Goal: Task Accomplishment & Management: Manage account settings

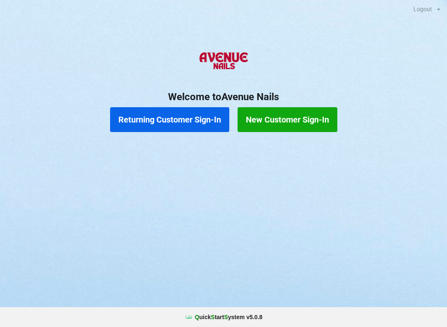
scroll to position [25, 0]
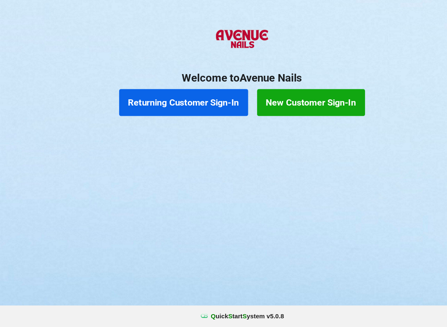
click at [189, 103] on div "Returning Customer Sign-In New Customer Sign-In" at bounding box center [223, 119] width 447 height 33
click at [190, 107] on button "Returning Customer Sign-In" at bounding box center [169, 119] width 119 height 25
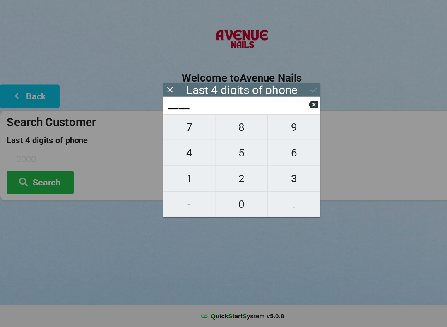
click at [182, 157] on span "4" at bounding box center [175, 165] width 48 height 17
type input "4___"
click at [267, 157] on span "6" at bounding box center [271, 165] width 48 height 17
type input "46__"
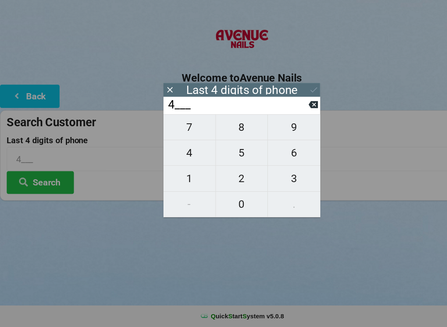
type input "46__"
click at [275, 181] on span "3" at bounding box center [271, 189] width 48 height 17
type input "463_"
click at [182, 134] on span "7" at bounding box center [175, 142] width 48 height 17
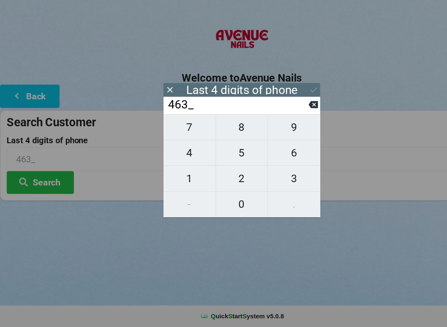
type input "4637"
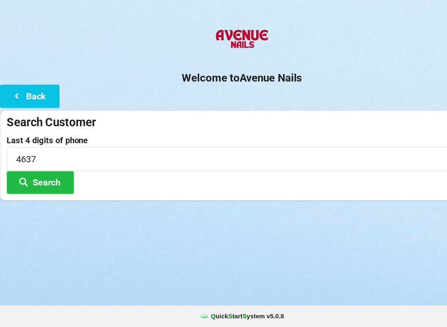
click at [56, 183] on button "Search" at bounding box center [37, 193] width 62 height 21
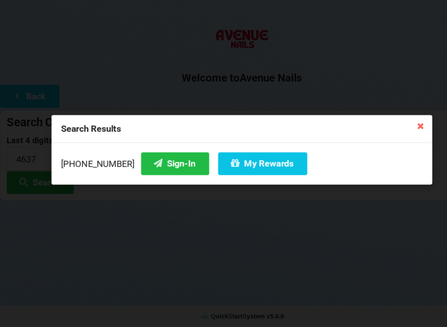
click at [147, 165] on button "Sign-In" at bounding box center [161, 175] width 63 height 21
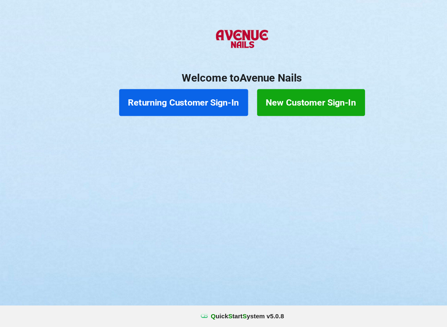
click at [184, 107] on button "Returning Customer Sign-In" at bounding box center [169, 119] width 119 height 25
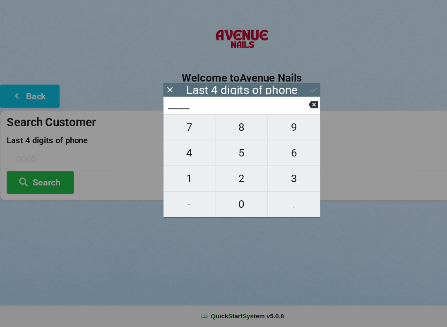
click at [176, 181] on span "1" at bounding box center [175, 189] width 48 height 17
type input "1___"
click at [176, 181] on span "1" at bounding box center [175, 189] width 48 height 17
type input "11__"
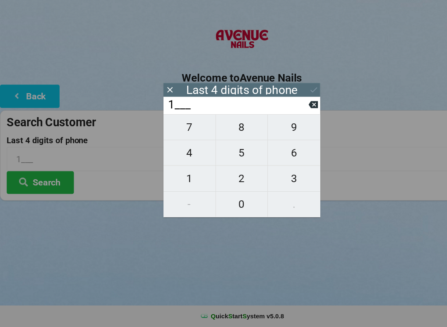
type input "11__"
click at [229, 134] on span "8" at bounding box center [223, 142] width 48 height 17
type input "118_"
click at [274, 134] on span "9" at bounding box center [271, 142] width 48 height 17
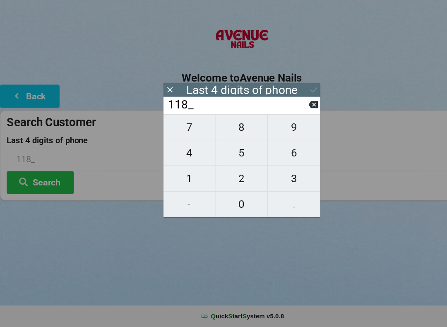
type input "1189"
click at [53, 183] on button "Search" at bounding box center [37, 193] width 62 height 21
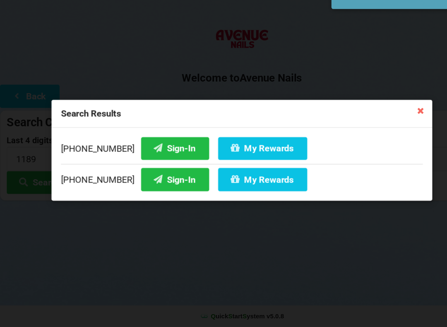
click at [152, 151] on button "Sign-In" at bounding box center [161, 161] width 63 height 21
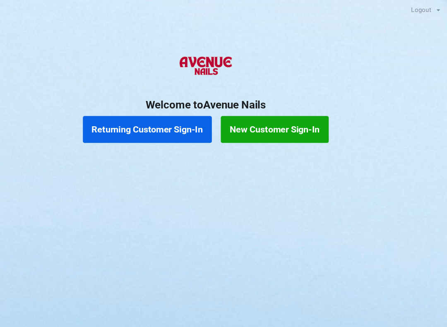
click at [151, 113] on button "Returning Customer Sign-In" at bounding box center [169, 119] width 119 height 25
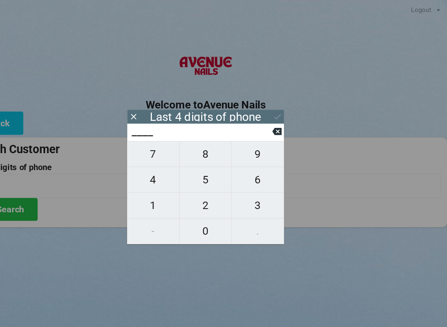
click at [151, 143] on span "7" at bounding box center [175, 142] width 48 height 17
type input "7___"
click at [199, 145] on span "8" at bounding box center [223, 142] width 48 height 17
type input "78__"
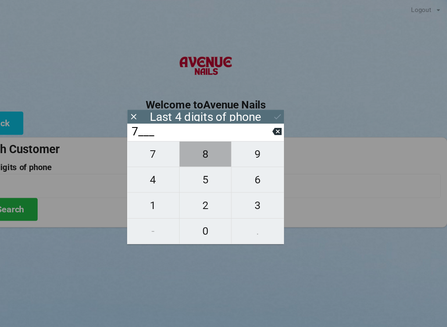
type input "78__"
click at [151, 140] on span "7" at bounding box center [175, 142] width 48 height 17
type input "787_"
click at [254, 103] on div "Last 4 digits of phone" at bounding box center [223, 107] width 145 height 13
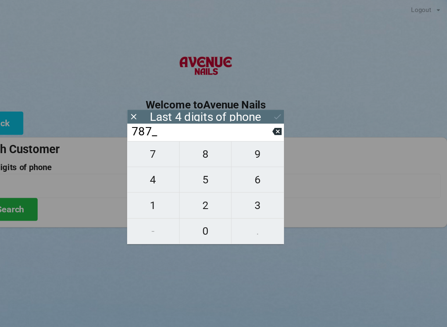
click at [199, 140] on span "8" at bounding box center [223, 142] width 48 height 17
type input "7878"
click at [285, 103] on button at bounding box center [289, 107] width 9 height 11
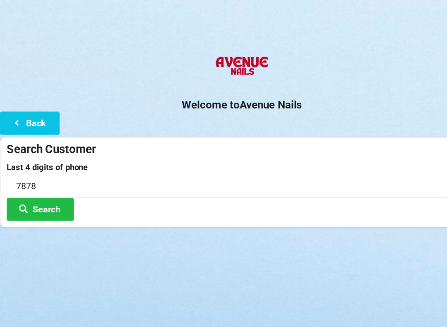
click at [41, 188] on button "Search" at bounding box center [37, 193] width 62 height 21
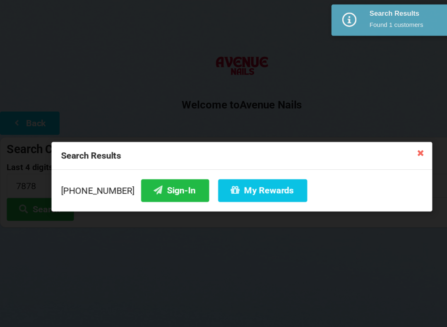
click at [144, 172] on button "Sign-In" at bounding box center [161, 175] width 63 height 21
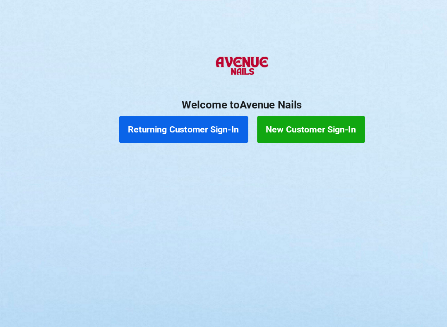
click at [162, 114] on button "Returning Customer Sign-In" at bounding box center [169, 119] width 119 height 25
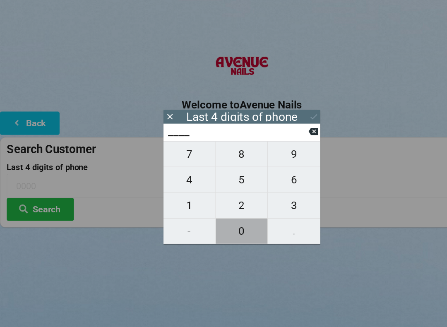
click at [225, 218] on span "0" at bounding box center [223, 213] width 48 height 17
type input "0___"
click at [177, 198] on span "1" at bounding box center [175, 189] width 48 height 17
type input "01__"
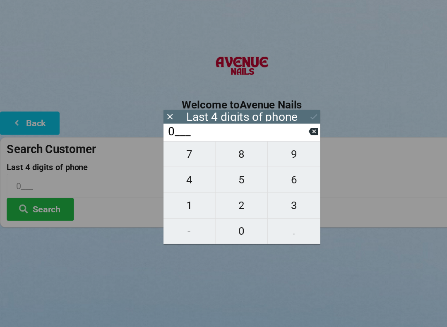
type input "01__"
click at [288, 120] on icon at bounding box center [289, 121] width 9 height 9
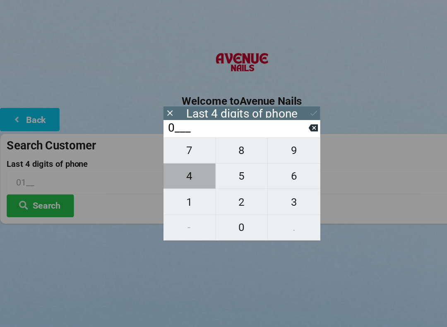
click at [181, 170] on span "4" at bounding box center [175, 165] width 48 height 17
type input "04__"
click at [287, 120] on icon at bounding box center [289, 121] width 9 height 7
click at [269, 166] on span "6" at bounding box center [271, 165] width 48 height 17
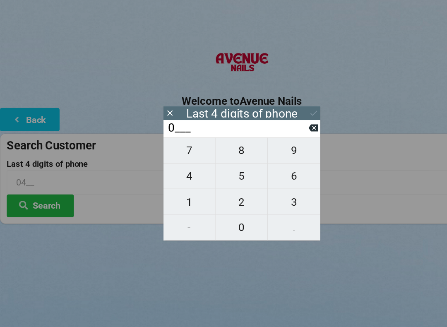
type input "06__"
click at [182, 189] on span "1" at bounding box center [175, 189] width 48 height 17
type input "061_"
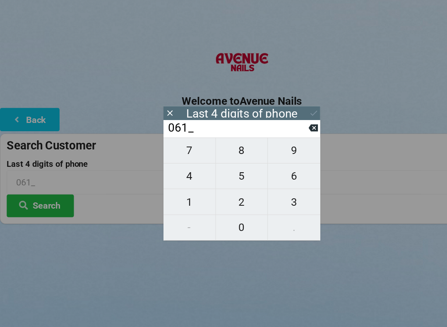
click at [175, 146] on span "7" at bounding box center [175, 142] width 48 height 17
type input "0617"
click at [179, 187] on div "7 8 9 4 5 6 1 2 3 - 0 ." at bounding box center [223, 177] width 145 height 95
click at [181, 186] on div "7 8 9 4 5 6 1 2 3 - 0 ." at bounding box center [223, 177] width 145 height 95
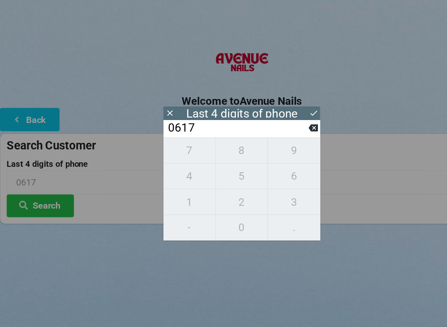
click at [291, 121] on icon at bounding box center [289, 121] width 9 height 7
click at [286, 123] on icon at bounding box center [289, 121] width 9 height 9
click at [285, 125] on button at bounding box center [289, 121] width 9 height 11
click at [282, 127] on input "0___" at bounding box center [219, 121] width 131 height 13
click at [283, 127] on input "0___" at bounding box center [219, 121] width 131 height 13
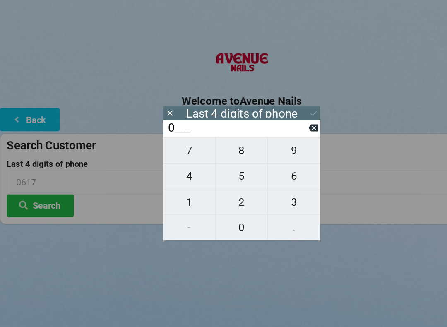
click at [286, 121] on icon at bounding box center [289, 121] width 9 height 7
click at [269, 166] on span "6" at bounding box center [271, 165] width 48 height 17
type input "6___"
click at [180, 192] on span "1" at bounding box center [175, 189] width 48 height 17
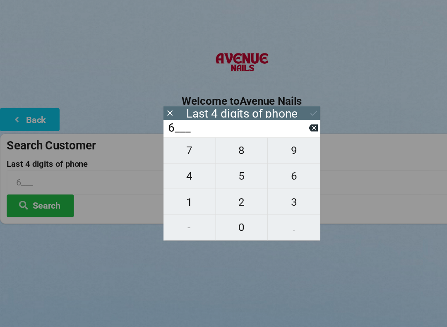
type input "61__"
click at [181, 142] on span "7" at bounding box center [175, 142] width 48 height 17
type input "617_"
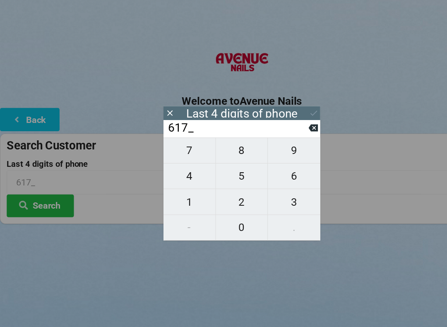
click at [181, 191] on span "1" at bounding box center [175, 189] width 48 height 17
type input "6171"
click at [289, 103] on icon at bounding box center [289, 107] width 9 height 9
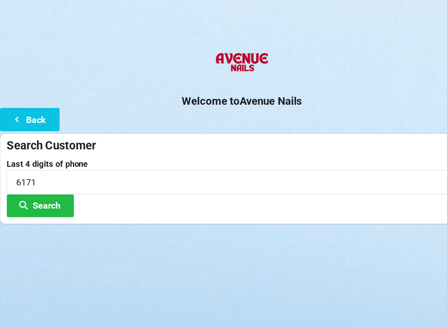
click at [50, 189] on button "Search" at bounding box center [37, 193] width 62 height 21
click at [34, 105] on button "Back" at bounding box center [27, 113] width 55 height 21
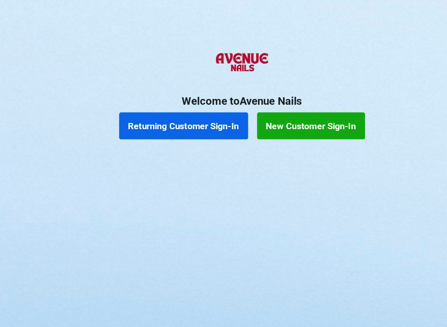
click at [304, 113] on button "New Customer Sign-In" at bounding box center [287, 119] width 100 height 25
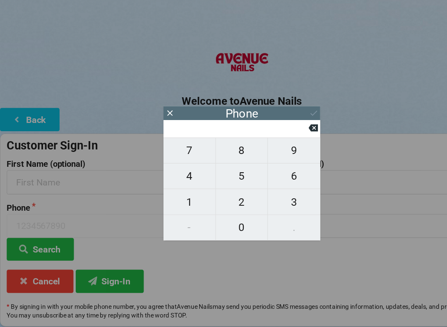
click at [115, 258] on button "Sign-In" at bounding box center [101, 262] width 63 height 21
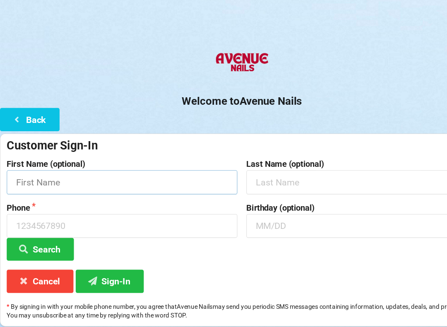
click at [73, 160] on input "text" at bounding box center [112, 171] width 213 height 22
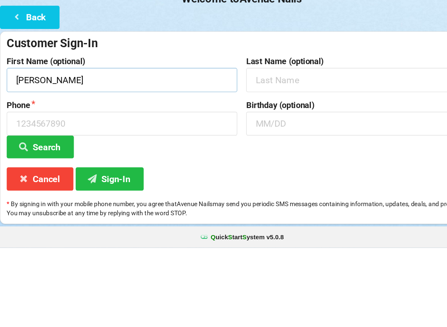
type input "[PERSON_NAME]"
click at [25, 201] on input at bounding box center [112, 212] width 213 height 22
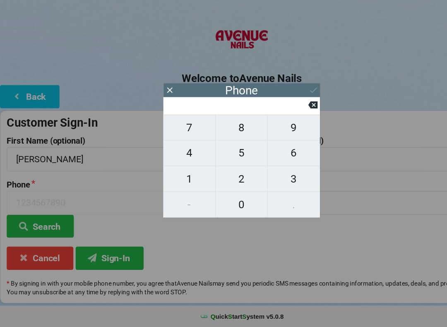
click at [227, 181] on span "2" at bounding box center [223, 189] width 48 height 17
type input "2"
click at [179, 181] on span "1" at bounding box center [175, 189] width 48 height 17
type input "21"
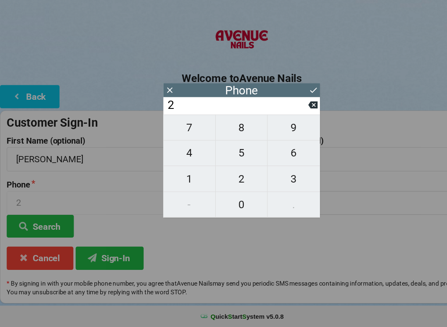
type input "21"
click at [274, 157] on span "6" at bounding box center [271, 165] width 48 height 17
type input "216"
click at [267, 157] on span "6" at bounding box center [271, 165] width 48 height 17
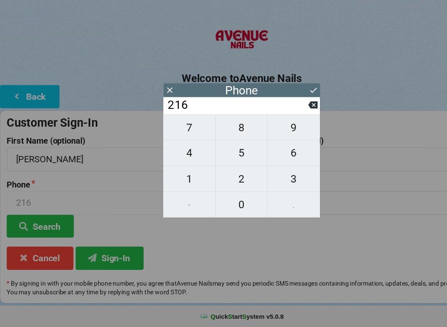
type input "2166"
click at [224, 181] on span "2" at bounding box center [223, 189] width 48 height 17
type input "21662"
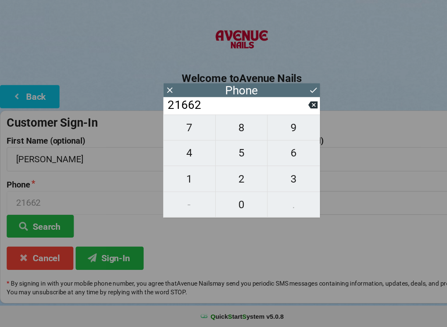
click at [275, 157] on span "6" at bounding box center [271, 165] width 48 height 17
type input "216626"
click at [176, 181] on span "1" at bounding box center [175, 189] width 48 height 17
type input "2166261"
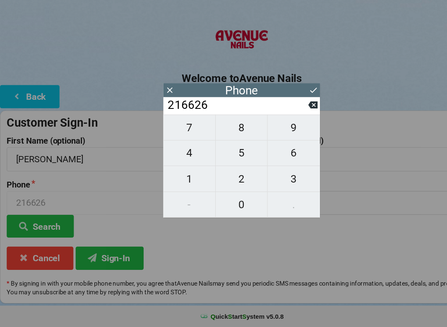
type input "2166261"
click at [178, 134] on span "7" at bounding box center [175, 142] width 48 height 17
type input "21662617"
click at [179, 181] on span "1" at bounding box center [175, 189] width 48 height 17
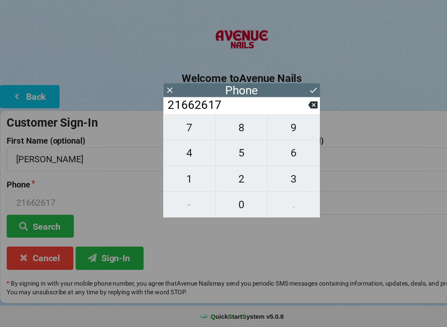
type input "216626171"
click at [116, 252] on button "Sign-In" at bounding box center [101, 262] width 63 height 21
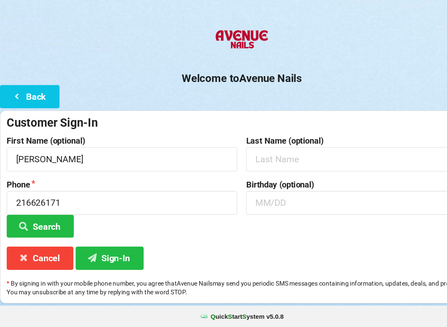
click at [108, 252] on button "Sign-In" at bounding box center [101, 262] width 63 height 21
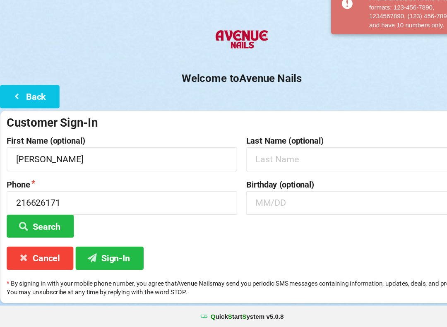
click at [56, 223] on button "Search" at bounding box center [37, 233] width 62 height 21
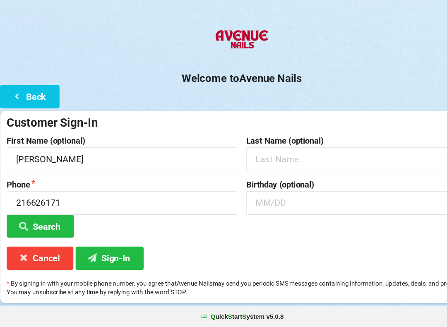
click at [48, 223] on button "Search" at bounding box center [37, 233] width 62 height 21
click at [114, 252] on button "Sign-In" at bounding box center [101, 262] width 63 height 21
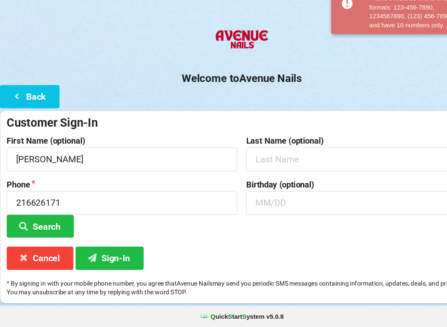
click at [43, 252] on button "Cancel" at bounding box center [37, 262] width 62 height 21
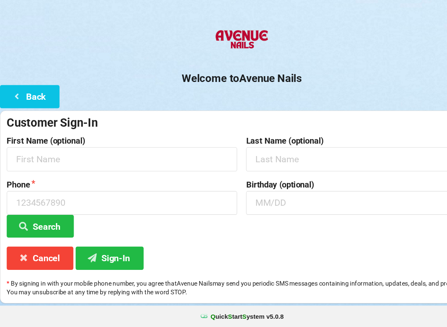
click at [24, 259] on icon at bounding box center [22, 262] width 10 height 7
click at [50, 252] on button "Cancel" at bounding box center [37, 262] width 62 height 21
click at [27, 103] on button "Back" at bounding box center [27, 113] width 55 height 21
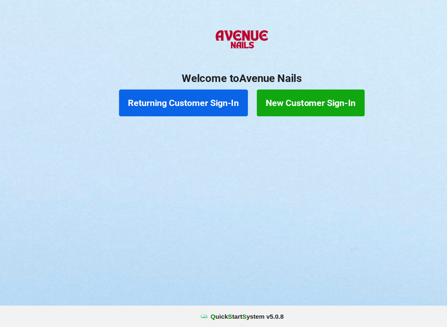
click at [179, 107] on button "Returning Customer Sign-In" at bounding box center [169, 119] width 119 height 25
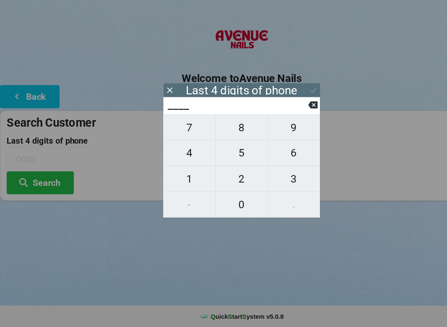
click at [234, 134] on span "8" at bounding box center [223, 142] width 48 height 17
type input "8___"
click at [287, 117] on icon at bounding box center [289, 121] width 9 height 9
click at [270, 181] on span "3" at bounding box center [271, 189] width 48 height 17
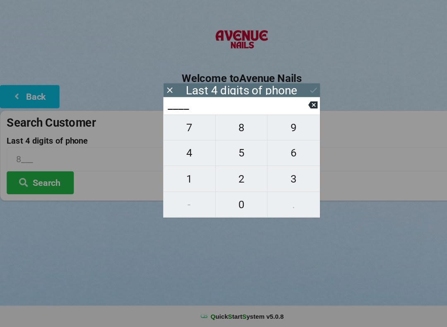
type input "3___"
click at [225, 134] on span "8" at bounding box center [223, 142] width 48 height 17
type input "38__"
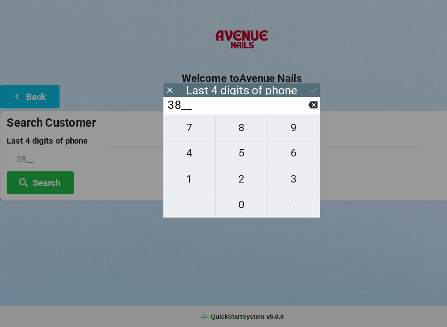
click at [222, 134] on span "8" at bounding box center [223, 142] width 48 height 17
type input "388_"
click at [172, 157] on span "4" at bounding box center [175, 165] width 48 height 17
type input "3884"
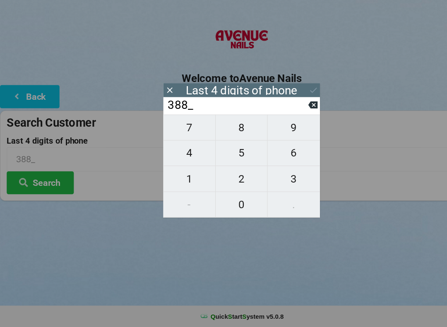
type input "3884"
click at [289, 103] on icon at bounding box center [289, 107] width 9 height 9
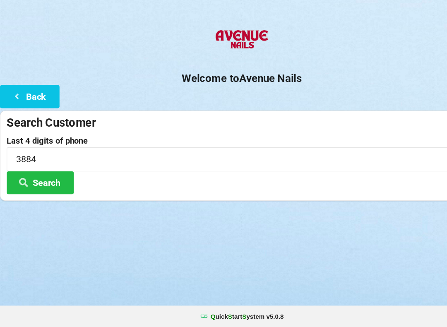
click at [48, 183] on button "Search" at bounding box center [37, 193] width 62 height 21
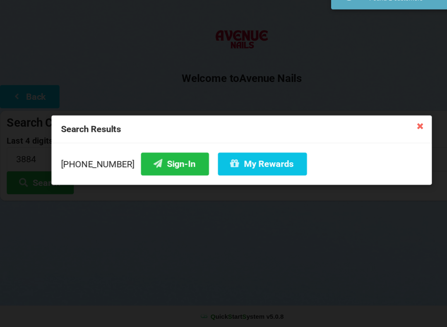
click at [150, 165] on button "Sign-In" at bounding box center [161, 175] width 63 height 21
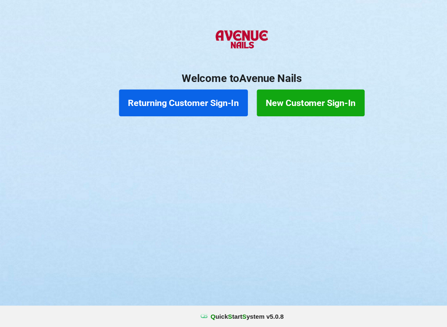
click at [286, 107] on button "New Customer Sign-In" at bounding box center [287, 119] width 100 height 25
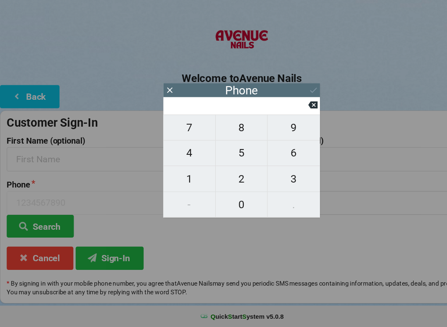
click at [273, 181] on span "3" at bounding box center [271, 189] width 48 height 17
type input "3"
click at [224, 181] on span "2" at bounding box center [223, 189] width 48 height 17
type input "32"
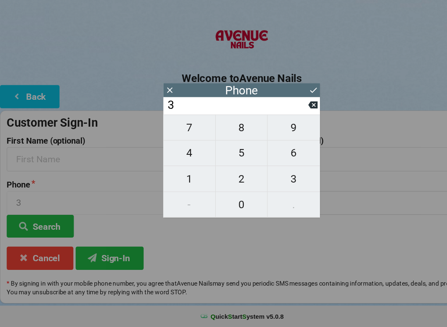
type input "32"
click at [181, 181] on span "1" at bounding box center [175, 189] width 48 height 17
type input "321"
click at [264, 157] on span "6" at bounding box center [271, 165] width 48 height 17
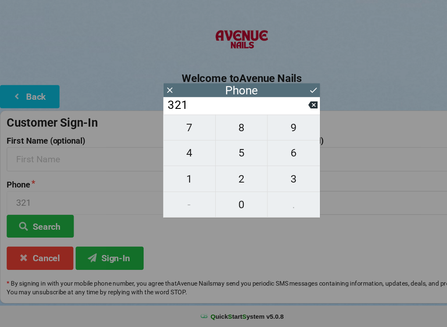
type input "3216"
click at [267, 157] on span "6" at bounding box center [271, 165] width 48 height 17
type input "32166"
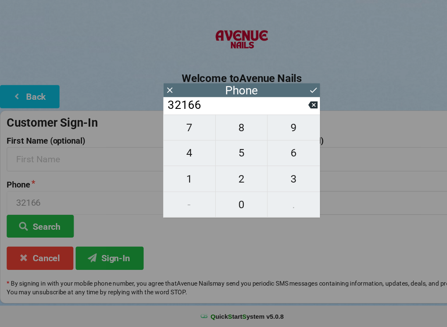
click at [227, 181] on span "2" at bounding box center [223, 189] width 48 height 17
type input "321662"
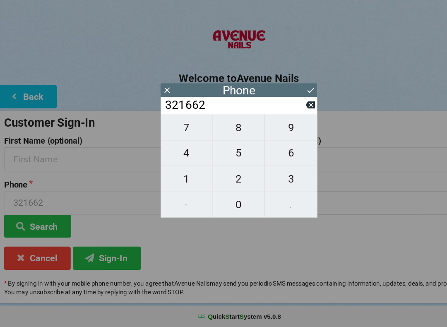
click at [179, 181] on span "1" at bounding box center [175, 189] width 48 height 17
type input "3216621"
click at [179, 134] on span "7" at bounding box center [175, 142] width 48 height 17
type input "32166217"
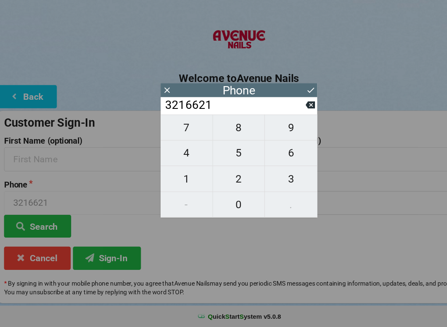
type input "32166217"
click at [178, 181] on span "1" at bounding box center [175, 189] width 48 height 17
type input "321662171"
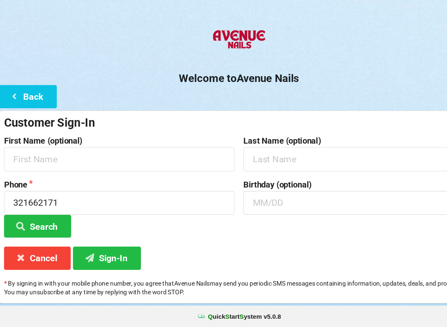
click at [294, 81] on div "Welcome to Avenue Nails Back Customer Sign-In First Name (optional) Last Name (…" at bounding box center [223, 175] width 447 height 260
click at [28, 160] on input "text" at bounding box center [112, 171] width 213 height 22
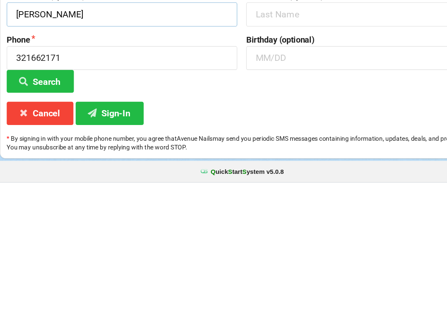
type input "[PERSON_NAME]"
click at [43, 223] on button "Search" at bounding box center [37, 233] width 62 height 21
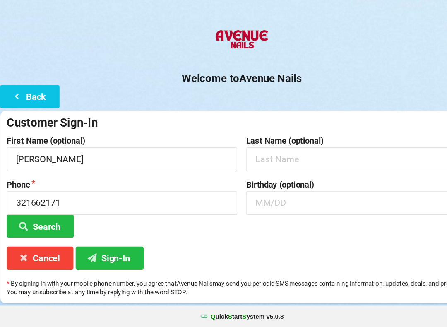
click at [104, 252] on button "Sign-In" at bounding box center [101, 262] width 63 height 21
click at [35, 252] on button "Cancel" at bounding box center [37, 262] width 62 height 21
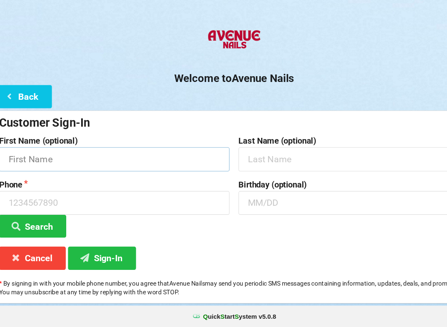
click at [73, 160] on input "text" at bounding box center [112, 171] width 213 height 22
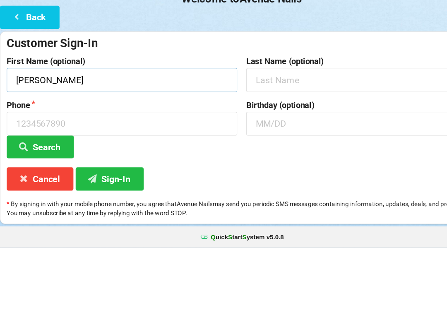
type input "[PERSON_NAME]"
click at [282, 160] on input "text" at bounding box center [333, 171] width 213 height 22
type input "[PERSON_NAME]"
click at [83, 201] on input at bounding box center [112, 212] width 213 height 22
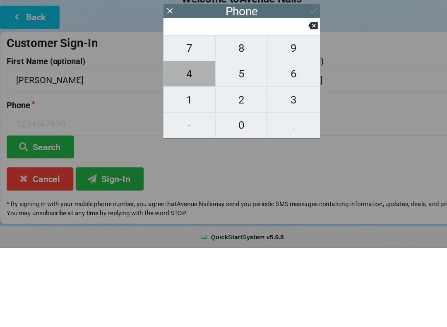
click at [177, 157] on span "4" at bounding box center [175, 165] width 48 height 17
type input "4"
click at [230, 202] on button "0" at bounding box center [223, 214] width 48 height 24
type input "40"
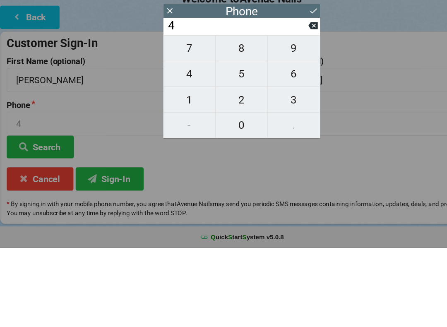
type input "40"
click at [179, 134] on span "7" at bounding box center [175, 142] width 48 height 17
type input "407"
click at [174, 134] on span "7" at bounding box center [175, 142] width 48 height 17
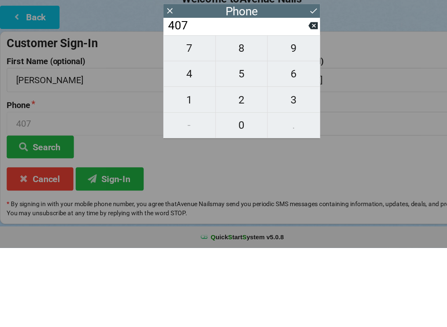
type input "4077"
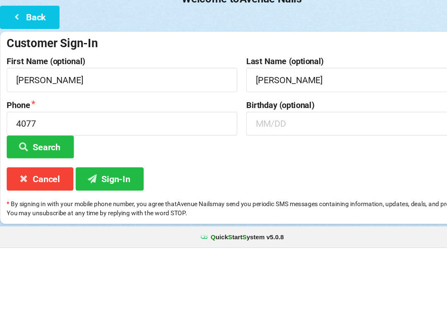
click at [221, 194] on div "Phone 4077 Search" at bounding box center [112, 217] width 221 height 53
click at [32, 201] on input "4077" at bounding box center [112, 212] width 213 height 22
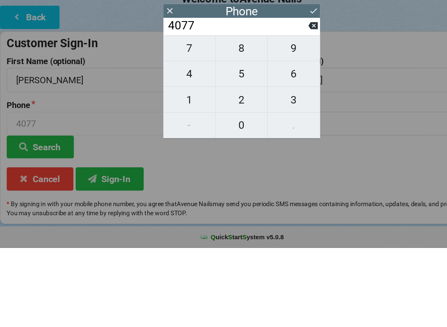
click at [225, 202] on button "0" at bounding box center [223, 214] width 48 height 24
type input "40770"
click at [223, 202] on button "0" at bounding box center [223, 214] width 48 height 24
type input "407700"
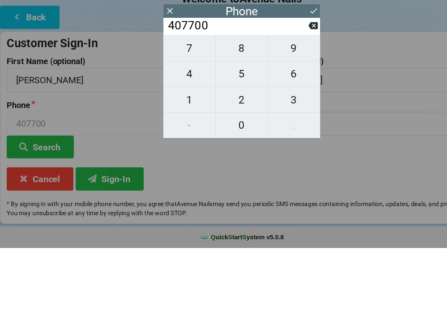
click at [288, 116] on button at bounding box center [289, 121] width 9 height 11
click at [289, 116] on button at bounding box center [289, 121] width 9 height 11
type input "4077"
click at [228, 205] on span "0" at bounding box center [223, 213] width 48 height 17
type input "40770"
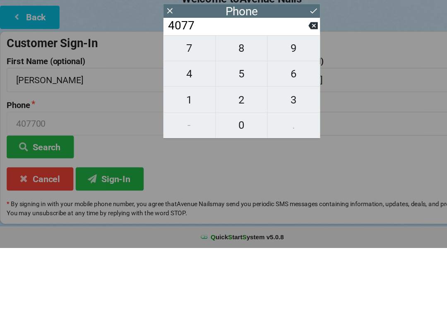
type input "40770"
click at [224, 181] on span "2" at bounding box center [223, 189] width 48 height 17
type input "407702"
click at [172, 157] on span "4" at bounding box center [175, 165] width 48 height 17
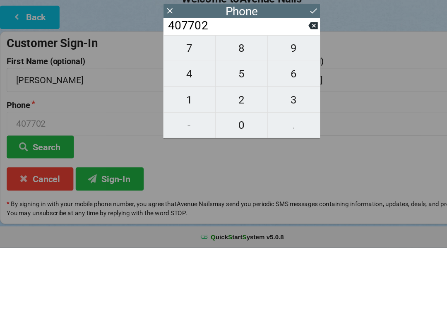
type input "4077024"
click at [176, 178] on button "1" at bounding box center [175, 190] width 48 height 24
type input "40770241"
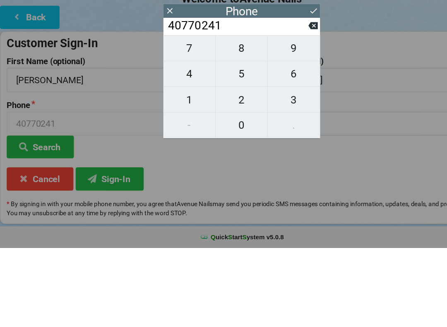
click at [223, 205] on span "0" at bounding box center [223, 213] width 48 height 17
type input "407702410"
click at [109, 252] on button "Sign-In" at bounding box center [101, 262] width 63 height 21
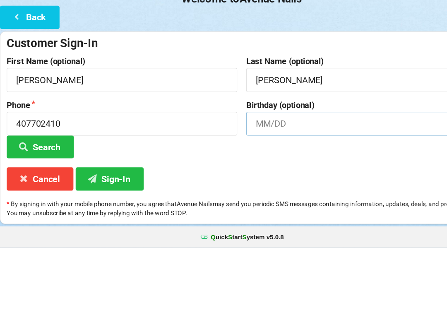
click at [248, 201] on input "text" at bounding box center [333, 212] width 213 height 22
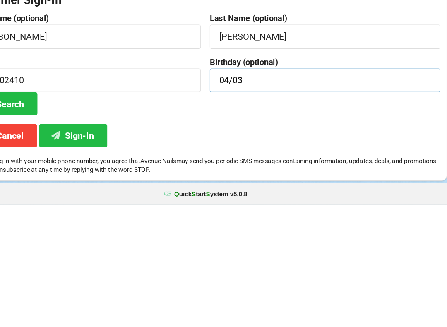
type input "04/03"
click at [80, 252] on button "Sign-In" at bounding box center [101, 262] width 63 height 21
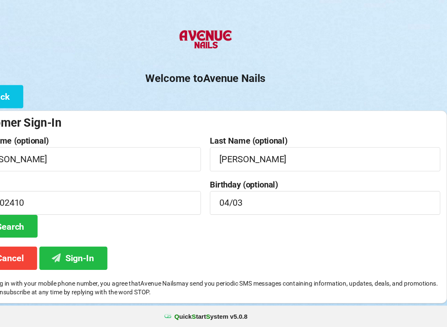
click at [75, 252] on button "Sign-In" at bounding box center [101, 262] width 63 height 21
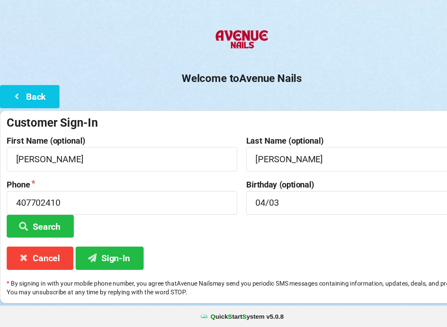
click at [26, 103] on button "Back" at bounding box center [27, 113] width 55 height 21
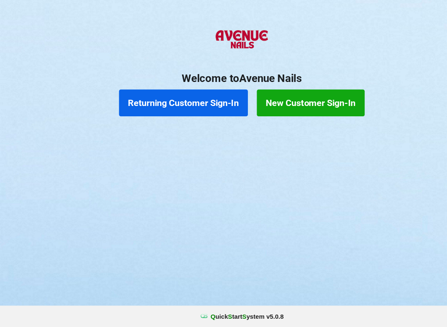
click at [189, 107] on button "Returning Customer Sign-In" at bounding box center [169, 119] width 119 height 25
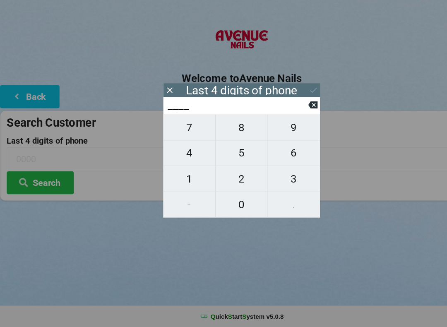
click at [268, 134] on span "9" at bounding box center [271, 142] width 48 height 17
type input "9___"
click at [277, 181] on span "3" at bounding box center [271, 189] width 48 height 17
type input "93__"
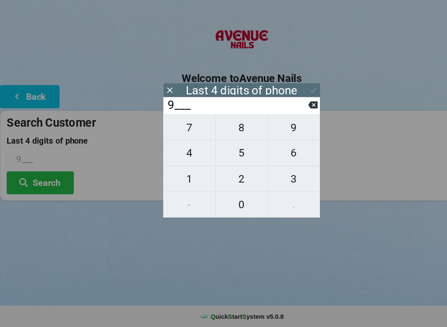
type input "93__"
click at [277, 181] on span "3" at bounding box center [271, 189] width 48 height 17
type input "933_"
click at [274, 181] on span "3" at bounding box center [271, 189] width 48 height 17
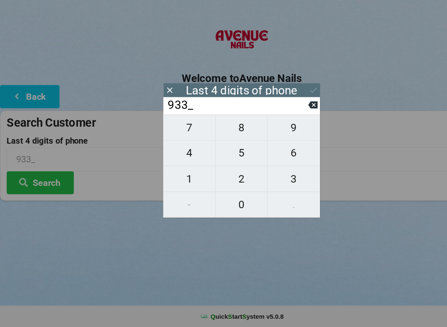
type input "9333"
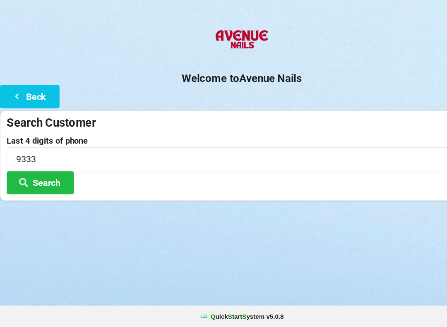
click at [296, 91] on h2 "Welcome to [GEOGRAPHIC_DATA]" at bounding box center [223, 97] width 447 height 13
click at [29, 160] on input "9333" at bounding box center [223, 171] width 434 height 22
click at [290, 91] on h2 "Welcome to [GEOGRAPHIC_DATA]" at bounding box center [223, 97] width 447 height 13
click at [52, 183] on button "Search" at bounding box center [37, 193] width 62 height 21
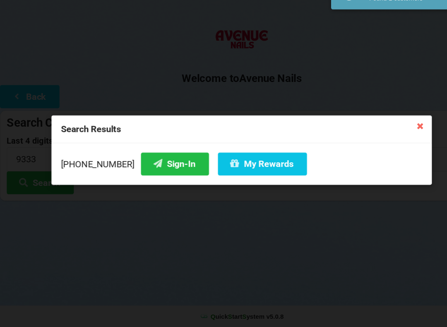
click at [152, 165] on button "Sign-In" at bounding box center [161, 175] width 63 height 21
